Goal: Find specific page/section: Find specific page/section

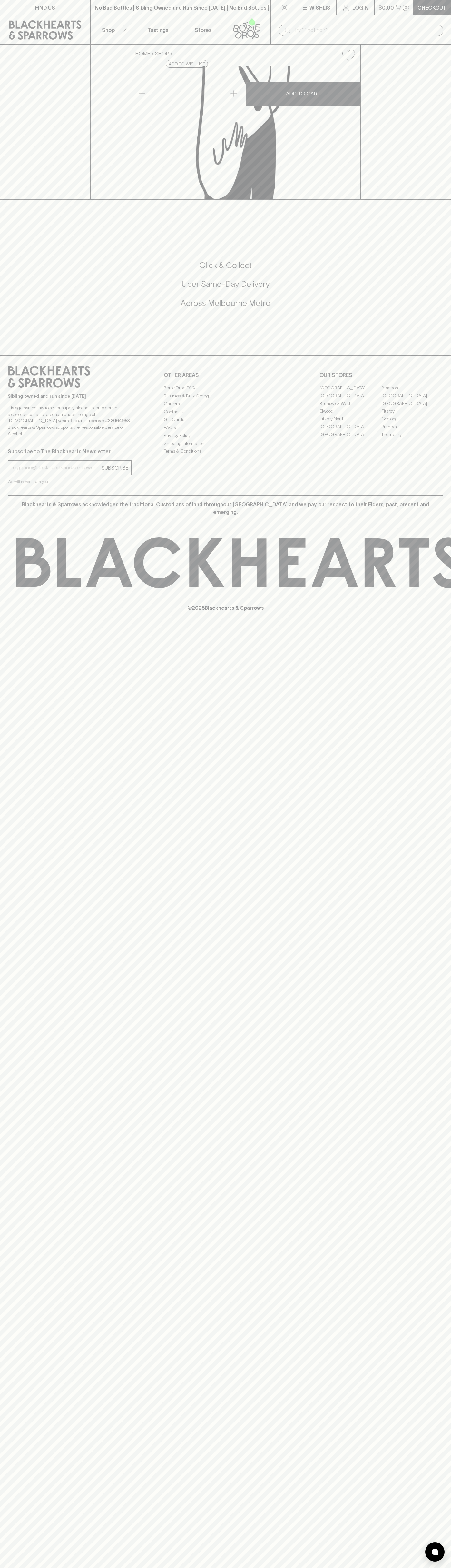
click at [446, 19] on div "​" at bounding box center [360, 30] width 180 height 29
click at [450, 772] on div "FIND US | No Bad Bottles | Sibling Owned and Run Since [DATE] | No Bad Bottles …" at bounding box center [226, 784] width 451 height 1568
click at [198, 1567] on html "FIND US | No Bad Bottles | Sibling Owned and Run Since [DATE] | No Bad Bottles …" at bounding box center [226, 784] width 451 height 1568
click at [31, 1141] on div "FIND US | No Bad Bottles | Sibling Owned and Run Since 2006 | No Bad Bottles | …" at bounding box center [226, 784] width 451 height 1568
click at [350, 392] on link "[GEOGRAPHIC_DATA]" at bounding box center [350, 388] width 62 height 8
